Goal: Task Accomplishment & Management: Manage account settings

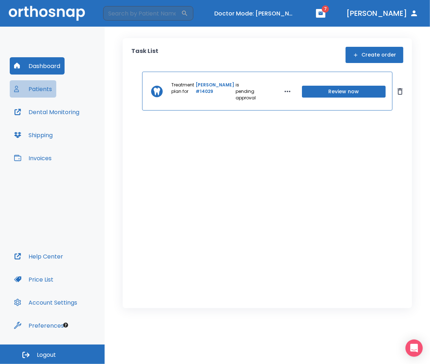
click at [54, 89] on button "Patients" at bounding box center [33, 88] width 46 height 17
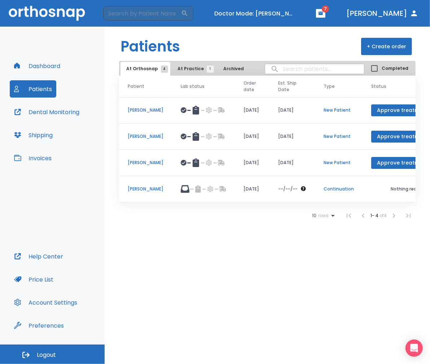
click at [183, 65] on button "At Practice 1" at bounding box center [194, 69] width 44 height 14
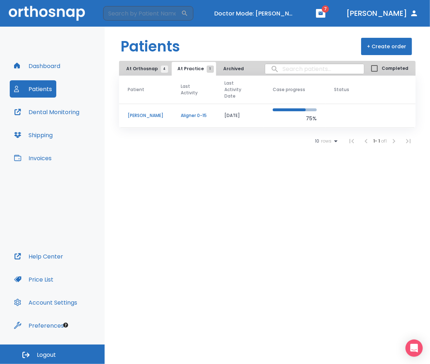
drag, startPoint x: 128, startPoint y: 67, endPoint x: 128, endPoint y: 71, distance: 4.4
click at [128, 69] on span "At Orthosnap 4" at bounding box center [145, 69] width 38 height 6
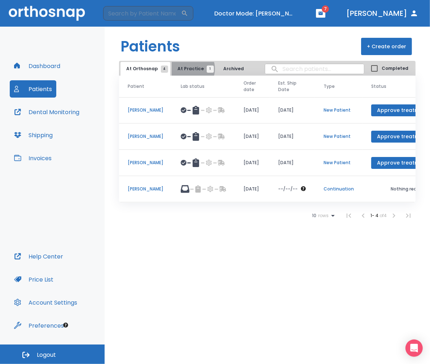
click at [187, 69] on span "At Practice 1" at bounding box center [193, 69] width 33 height 6
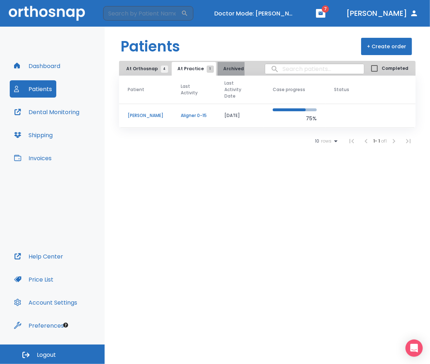
click at [223, 71] on span "Archived 1" at bounding box center [236, 69] width 27 height 6
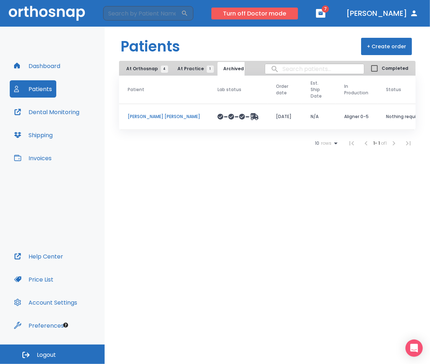
click at [296, 16] on button "Turn off Doctor mode" at bounding box center [254, 14] width 86 height 12
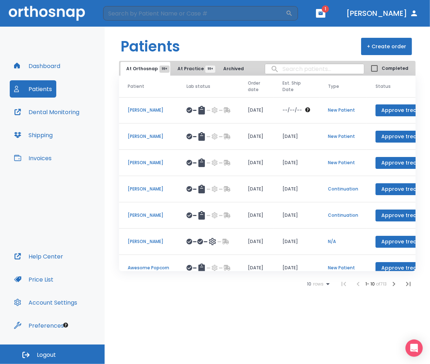
click at [381, 50] on button "+ Create order" at bounding box center [386, 46] width 51 height 17
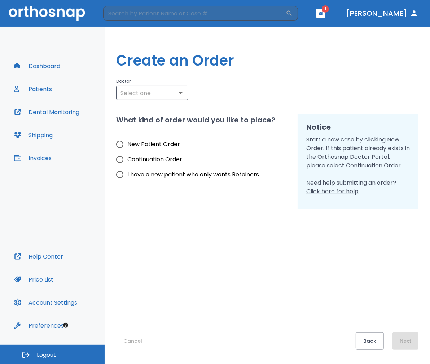
click at [147, 181] on label "I have a new patient who only wants Retainers" at bounding box center [185, 174] width 147 height 15
click at [127, 181] on input "I have a new patient who only wants Retainers" at bounding box center [119, 174] width 15 height 15
radio input "true"
click at [163, 143] on span "New Patient Order" at bounding box center [153, 144] width 53 height 9
click at [127, 143] on input "New Patient Order" at bounding box center [119, 144] width 15 height 15
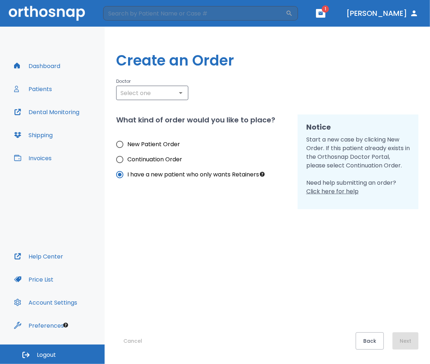
radio input "true"
click at [166, 95] on input "text" at bounding box center [152, 93] width 68 height 10
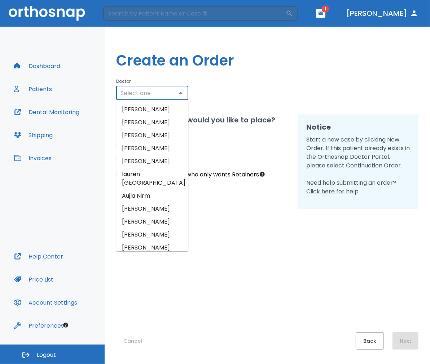
click at [157, 138] on li "Zev Segal" at bounding box center [152, 135] width 72 height 13
type input "Zev Segal"
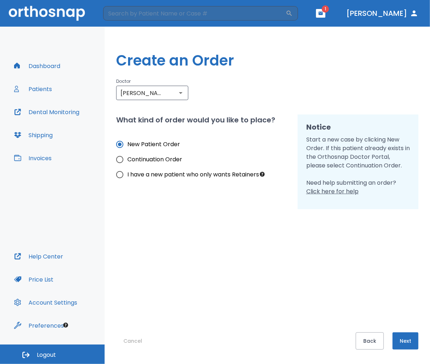
click at [141, 156] on span "Continuation Order" at bounding box center [154, 159] width 55 height 9
click at [127, 156] on input "Continuation Order" at bounding box center [119, 159] width 15 height 15
radio input "true"
click at [134, 178] on span "I have a new patient who only wants Retainers" at bounding box center [193, 174] width 132 height 9
click at [127, 178] on input "I have a new patient who only wants Retainers" at bounding box center [119, 174] width 15 height 15
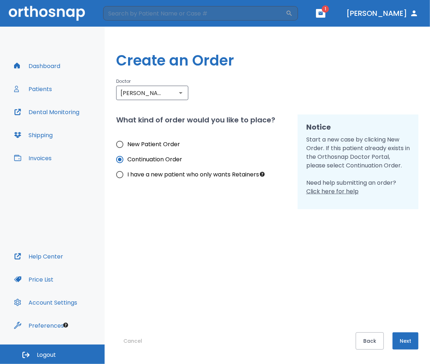
radio input "true"
click at [398, 337] on button "Next" at bounding box center [405, 341] width 26 height 17
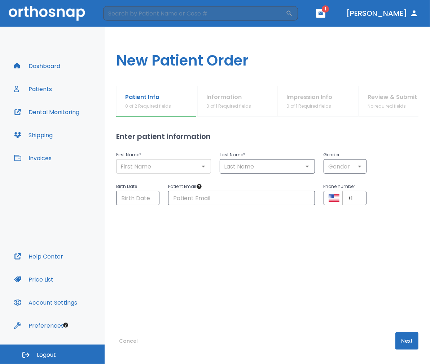
click at [185, 164] on input "text" at bounding box center [163, 166] width 90 height 10
click at [193, 170] on input "text" at bounding box center [163, 166] width 90 height 10
click at [204, 168] on icon "Open" at bounding box center [203, 166] width 9 height 9
click at [151, 174] on div "Birth Date ​" at bounding box center [133, 190] width 52 height 32
click at [157, 171] on input "text" at bounding box center [163, 166] width 90 height 10
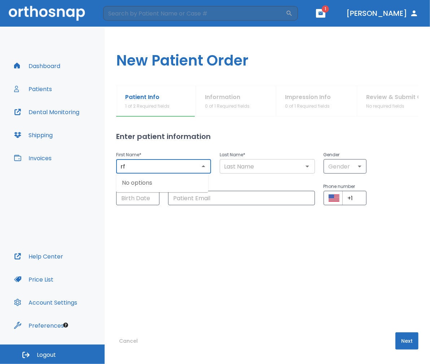
type input "rf"
click at [239, 167] on input "text" at bounding box center [267, 166] width 90 height 10
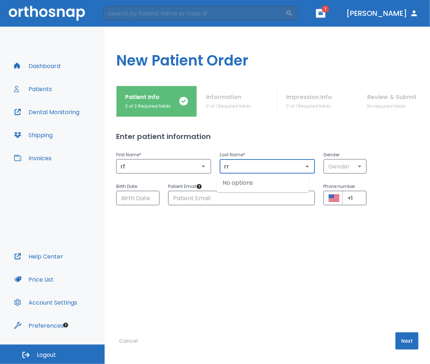
type input "rr"
drag, startPoint x: 393, startPoint y: 346, endPoint x: 386, endPoint y: 330, distance: 17.9
click at [395, 346] on button "Next" at bounding box center [406, 341] width 23 height 17
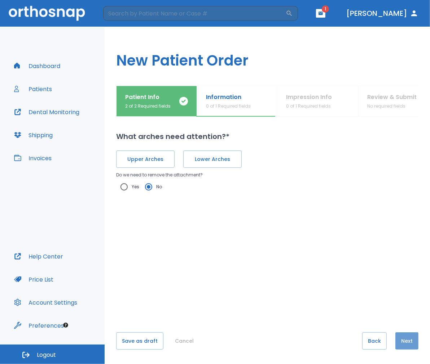
click at [403, 342] on button "Next" at bounding box center [406, 341] width 23 height 17
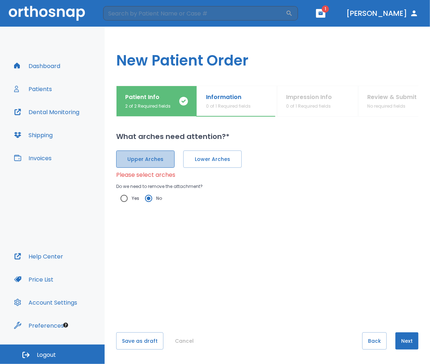
click at [148, 156] on span "Upper Arches" at bounding box center [145, 160] width 43 height 8
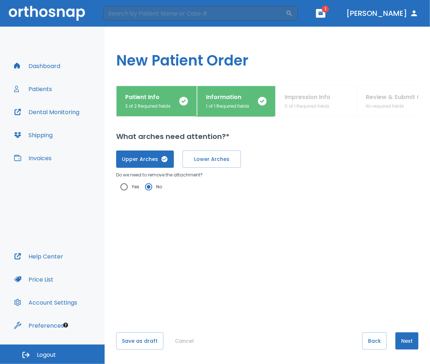
click at [397, 341] on button "Next" at bounding box center [406, 341] width 23 height 17
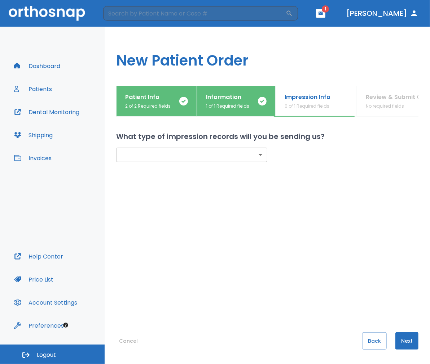
click at [251, 161] on body "​ 1 Dr. Suazo Dashboard Patients Dental Monitoring Shipping Invoices Help Cente…" at bounding box center [215, 182] width 430 height 364
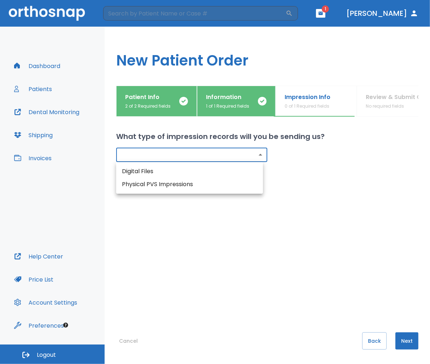
click at [238, 172] on li "Digital Files" at bounding box center [189, 171] width 147 height 13
type input "digital"
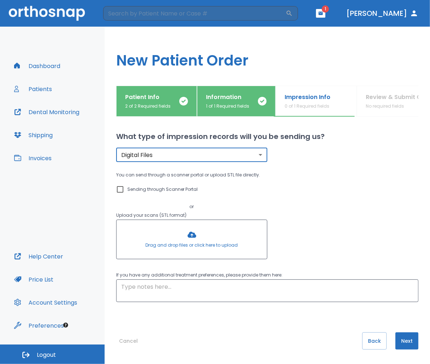
click at [400, 342] on button "Next" at bounding box center [406, 341] width 23 height 17
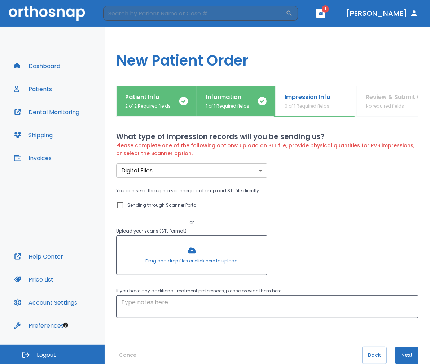
click at [173, 240] on div at bounding box center [191, 255] width 150 height 39
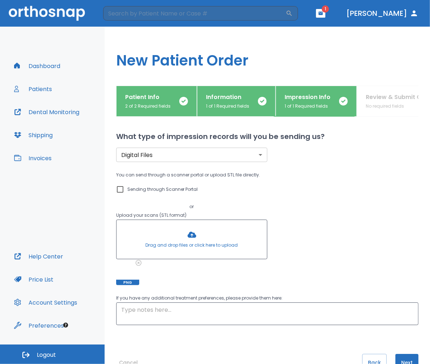
click at [402, 361] on button "Next" at bounding box center [406, 362] width 23 height 17
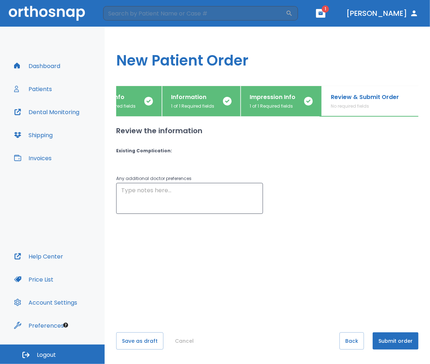
scroll to position [0, 43]
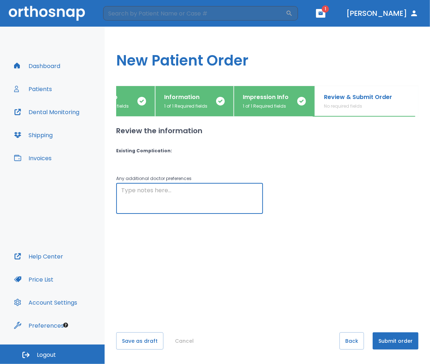
click at [196, 194] on textarea at bounding box center [189, 198] width 137 height 25
click at [137, 190] on textarea at bounding box center [189, 198] width 137 height 25
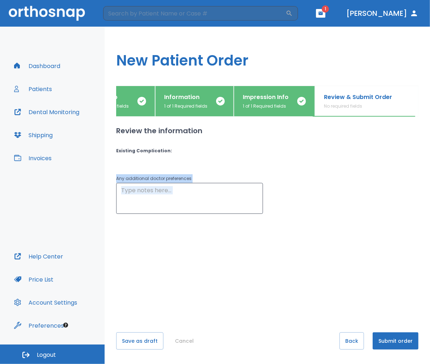
drag, startPoint x: 112, startPoint y: 163, endPoint x: 286, endPoint y: 243, distance: 191.7
click at [286, 243] on div "Patient Info 2 of 2 Required fields Information 1 of 1 Required fields Impressi…" at bounding box center [266, 225] width 325 height 279
click at [245, 193] on textarea at bounding box center [189, 198] width 137 height 25
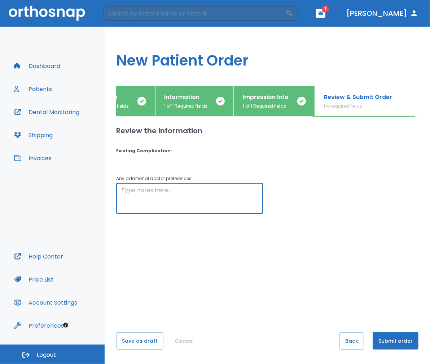
click at [180, 344] on button "Cancel" at bounding box center [184, 341] width 25 height 17
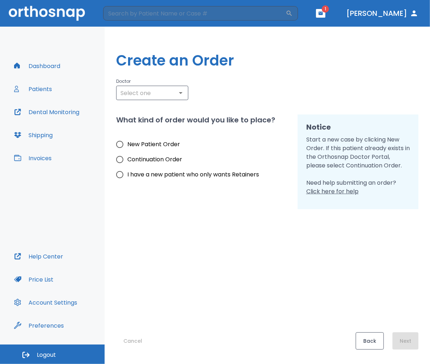
click at [377, 334] on button "Back" at bounding box center [369, 341] width 28 height 17
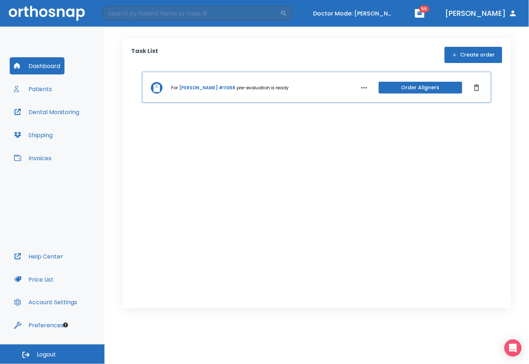
click at [47, 90] on button "Patients" at bounding box center [33, 88] width 46 height 17
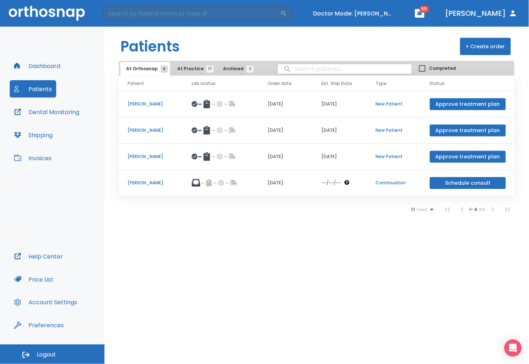
click at [150, 181] on p "Melissa Gregorio" at bounding box center [151, 183] width 47 height 6
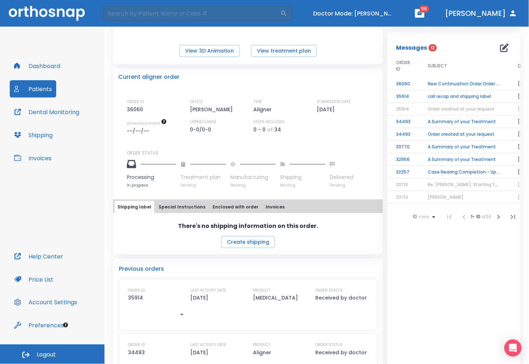
scroll to position [120, 0]
click at [194, 200] on div "Shipping label Special Instructions Enclosed with order Invoices" at bounding box center [248, 206] width 270 height 14
click at [181, 211] on button "Special Instructions" at bounding box center [182, 207] width 53 height 12
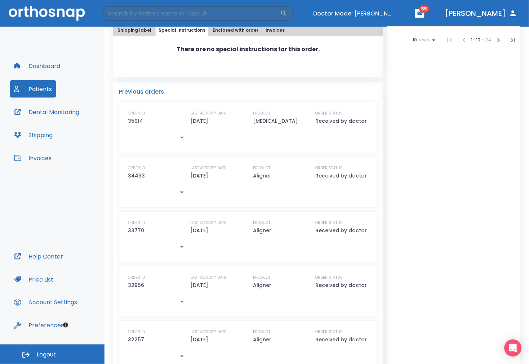
scroll to position [280, 0]
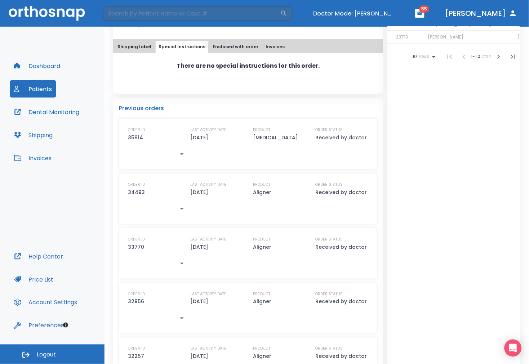
click at [225, 45] on button "Enclosed with order" at bounding box center [236, 47] width 52 height 12
click at [271, 49] on button "Invoices" at bounding box center [275, 47] width 25 height 12
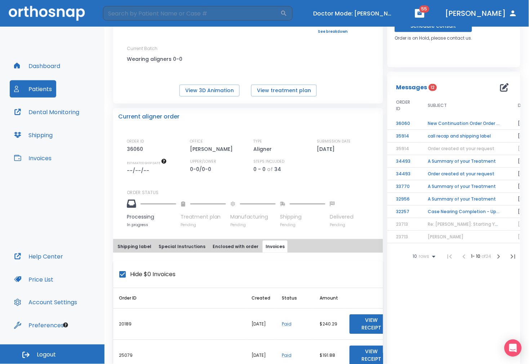
scroll to position [0, 0]
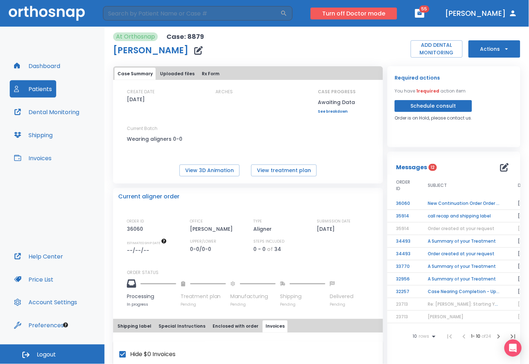
click at [396, 8] on button "Turn off Doctor mode" at bounding box center [354, 14] width 86 height 12
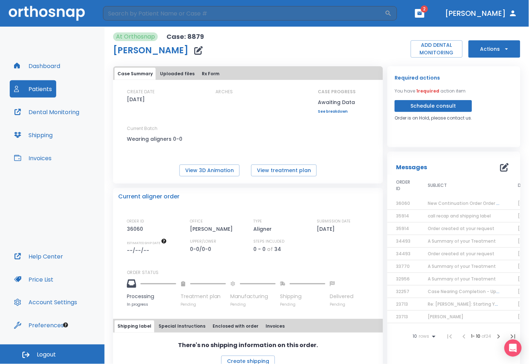
drag, startPoint x: 4, startPoint y: 239, endPoint x: 93, endPoint y: 341, distance: 135.2
click at [94, 351] on div "Dashboard Patients Dental Monitoring Shipping Invoices Help Center Price List A…" at bounding box center [52, 196] width 104 height 338
click at [53, 329] on button "Preferences" at bounding box center [39, 325] width 58 height 17
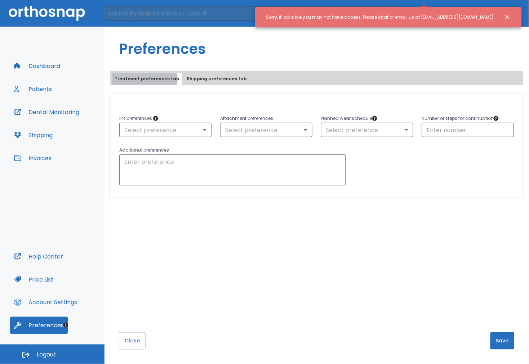
click at [136, 79] on button "Treatment preferences tab" at bounding box center [147, 79] width 71 height 12
click at [175, 125] on body "​ 2 Dr. Suazo Dashboard Patients Dental Monitoring Shipping Invoices Help Cente…" at bounding box center [264, 182] width 529 height 364
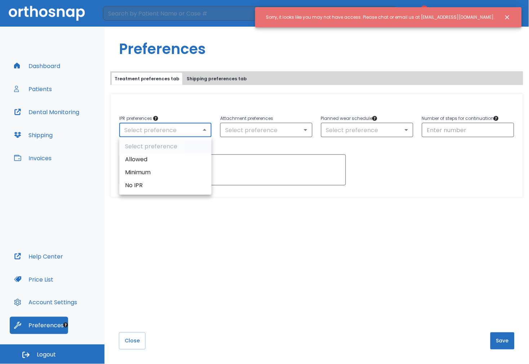
click at [246, 131] on div at bounding box center [264, 182] width 529 height 364
click at [246, 131] on body "​ 2 Dr. Suazo Dashboard Patients Dental Monitoring Shipping Invoices Help Cente…" at bounding box center [264, 182] width 529 height 364
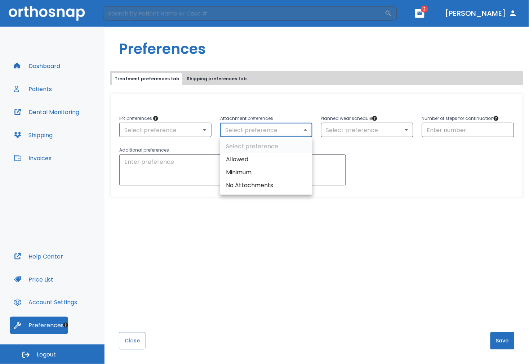
click at [401, 131] on div at bounding box center [264, 182] width 529 height 364
click at [360, 128] on body "​ 2 Dr. Suazo Dashboard Patients Dental Monitoring Shipping Invoices Help Cente…" at bounding box center [264, 182] width 529 height 364
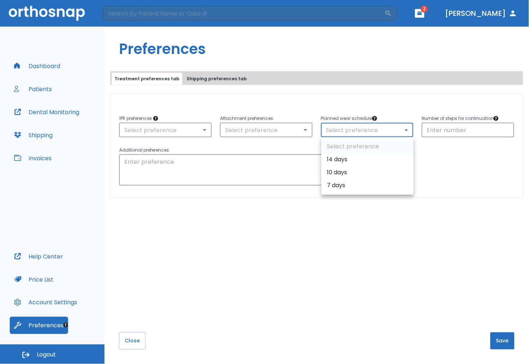
drag, startPoint x: 186, startPoint y: 71, endPoint x: 182, endPoint y: 84, distance: 13.3
click at [186, 73] on div at bounding box center [264, 182] width 529 height 364
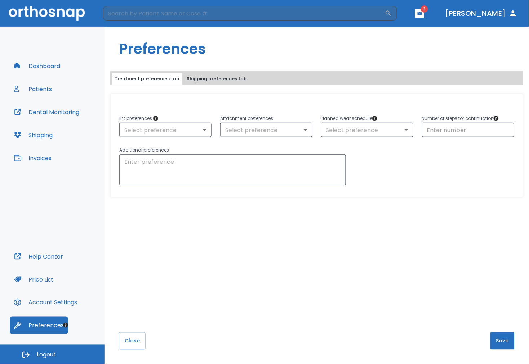
click at [194, 71] on div "Treatment preferences tab Shipping preferences tab" at bounding box center [316, 78] width 413 height 14
click at [194, 77] on button "Shipping preferences tab" at bounding box center [217, 79] width 66 height 12
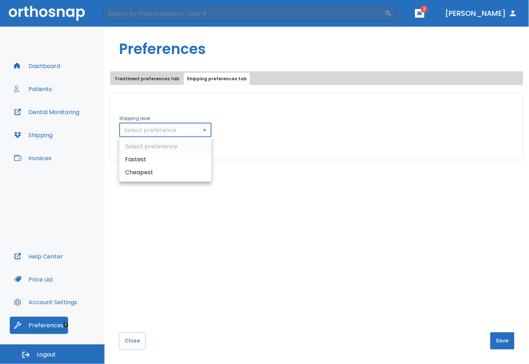
click at [203, 131] on body "​ 2 Dr. Suazo Dashboard Patients Dental Monitoring Shipping Invoices Help Cente…" at bounding box center [264, 182] width 529 height 364
click at [173, 165] on li "Fastest" at bounding box center [165, 159] width 92 height 13
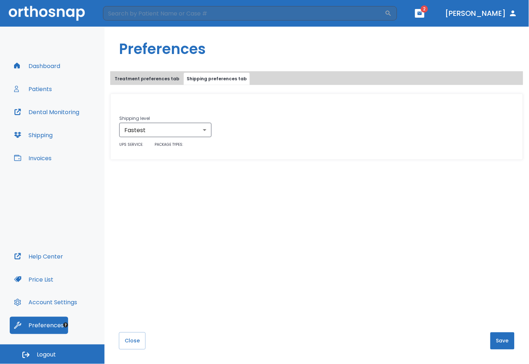
click at [189, 138] on div "Shipping level Fastest fastest ​ UPS SERVICE: PACKAGE TYPES:" at bounding box center [316, 127] width 413 height 66
click at [188, 138] on div "Shipping level Fastest fastest ​ UPS SERVICE: PACKAGE TYPES:" at bounding box center [316, 127] width 413 height 66
click at [186, 123] on body "​ 2 Dr. Suazo Dashboard Patients Dental Monitoring Shipping Invoices Help Cente…" at bounding box center [264, 182] width 529 height 364
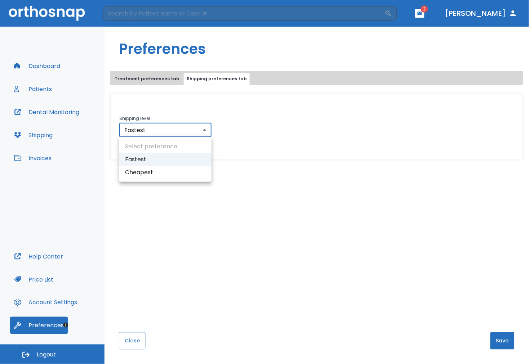
drag, startPoint x: 173, startPoint y: 169, endPoint x: 154, endPoint y: 236, distance: 69.7
click at [172, 171] on li "Cheapest" at bounding box center [165, 172] width 92 height 13
type input "cheapest"
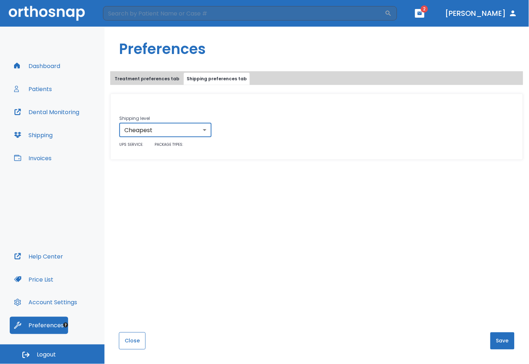
drag, startPoint x: 132, startPoint y: 341, endPoint x: 131, endPoint y: 334, distance: 6.5
click at [131, 334] on button "Close" at bounding box center [132, 341] width 27 height 17
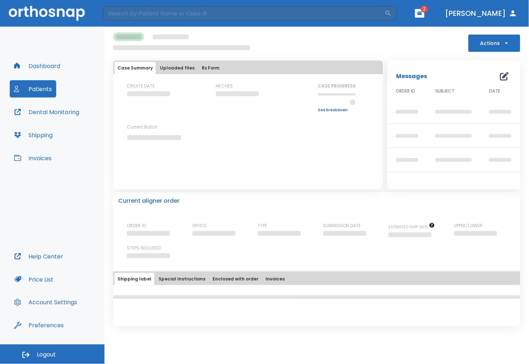
click at [40, 311] on div "Help Center Price List Account Settings Preferences" at bounding box center [52, 291] width 85 height 86
click at [41, 307] on button "Account Settings" at bounding box center [46, 302] width 72 height 17
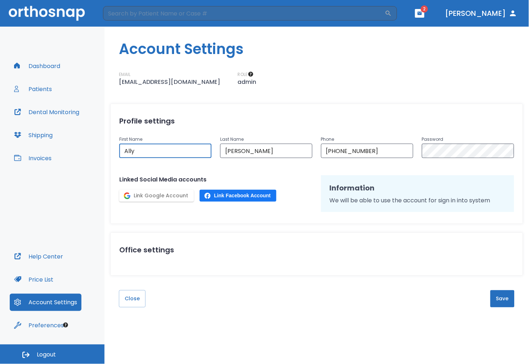
click at [149, 154] on input "Ally" at bounding box center [165, 151] width 92 height 14
click at [275, 160] on div "Profile settings First Name Ally ​ Last Name Suazo ​ Phone +1 (516) 506-7606 ​ …" at bounding box center [316, 164] width 413 height 120
click at [251, 150] on input "Suazo" at bounding box center [266, 151] width 92 height 14
click at [353, 149] on input "+1 (516) 506-7606" at bounding box center [367, 151] width 92 height 14
click at [330, 144] on input "+1 (516) 506-7606" at bounding box center [367, 151] width 92 height 14
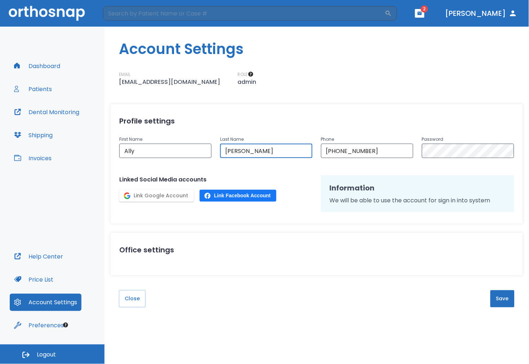
click at [250, 149] on input "Suazo" at bounding box center [266, 151] width 92 height 14
click at [117, 130] on div "First Name Ally ​" at bounding box center [161, 142] width 101 height 32
drag, startPoint x: 134, startPoint y: 140, endPoint x: 142, endPoint y: 160, distance: 21.2
click at [141, 160] on div "Profile settings First Name Ally ​ Last Name Suazo ​ Phone +1 (516) 506-7606 ​ …" at bounding box center [316, 164] width 413 height 120
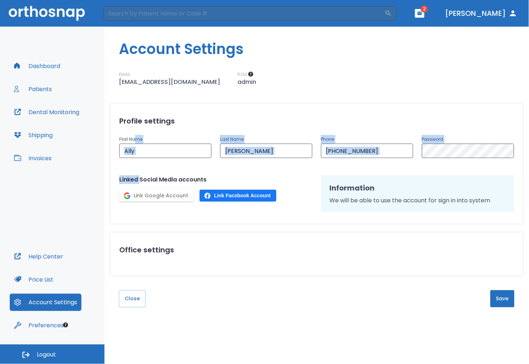
click at [179, 129] on div "First Name Ally ​" at bounding box center [161, 142] width 101 height 32
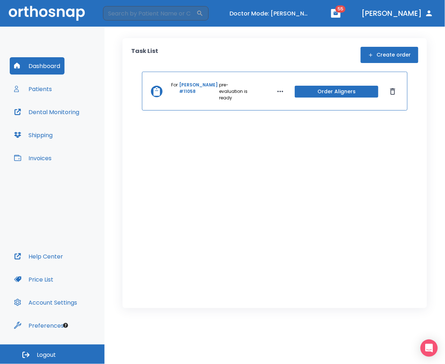
click at [50, 94] on button "Patients" at bounding box center [33, 88] width 46 height 17
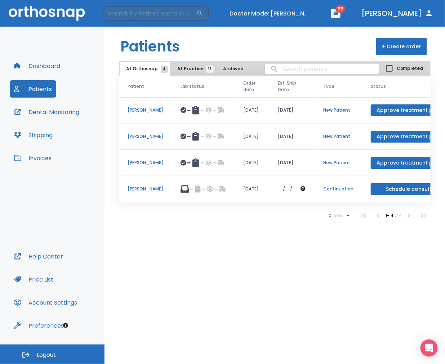
click at [147, 191] on p "[PERSON_NAME]" at bounding box center [146, 189] width 36 height 6
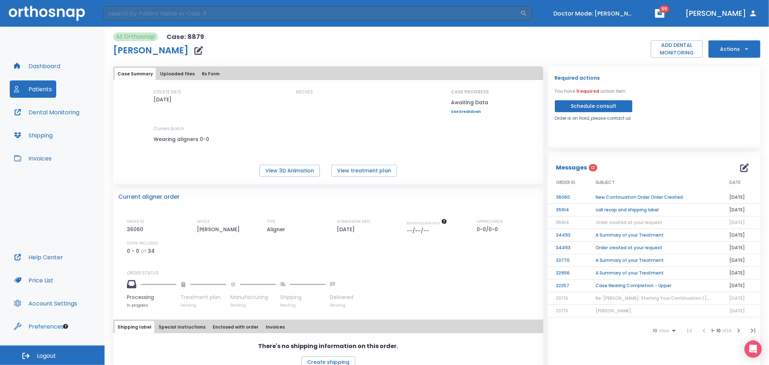
click at [57, 88] on div "Dashboard Patients Dental Monitoring Shipping Invoices" at bounding box center [52, 152] width 85 height 191
click at [46, 89] on button "Patients" at bounding box center [33, 88] width 46 height 17
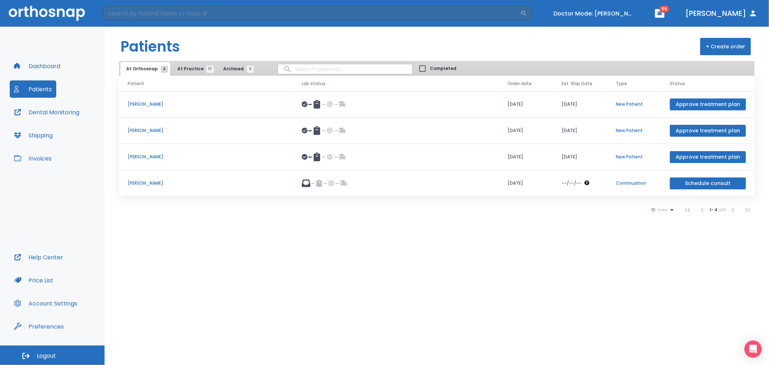
click at [151, 188] on td "Melissa Gregorio" at bounding box center [206, 183] width 174 height 26
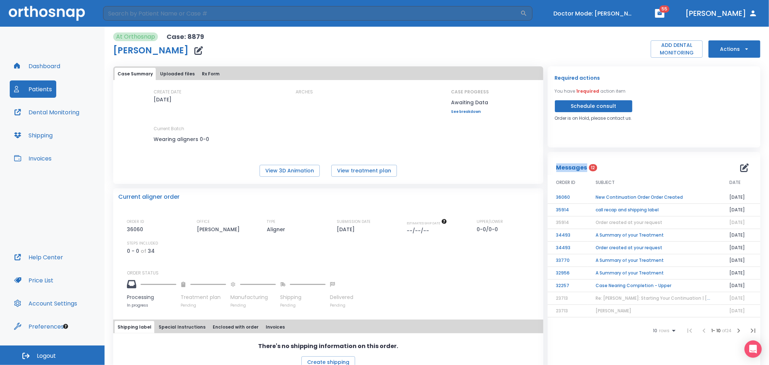
drag, startPoint x: 554, startPoint y: 169, endPoint x: 599, endPoint y: 166, distance: 45.5
click at [400, 166] on div "Messages 12" at bounding box center [653, 167] width 195 height 14
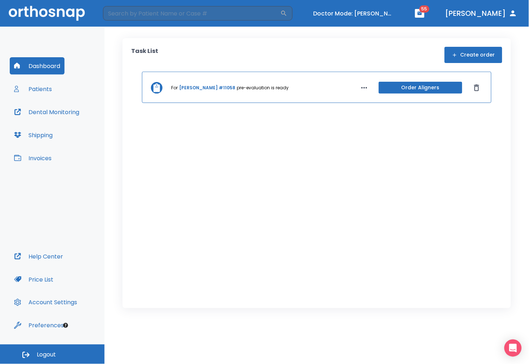
click at [355, 327] on div "Task List Create order For [PERSON_NAME] #11058 pre-evaluation is ready Order A…" at bounding box center [316, 196] width 424 height 338
click at [50, 88] on button "Patients" at bounding box center [33, 88] width 46 height 17
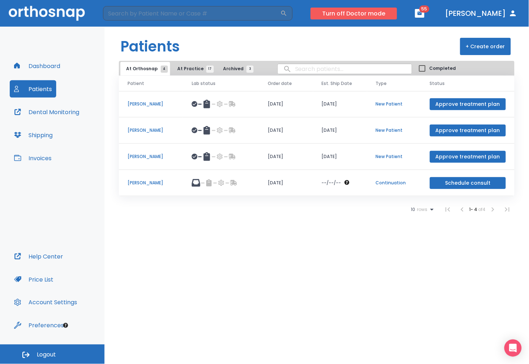
click at [397, 14] on button "Turn off Doctor mode" at bounding box center [354, 14] width 86 height 12
